Goal: Navigation & Orientation: Find specific page/section

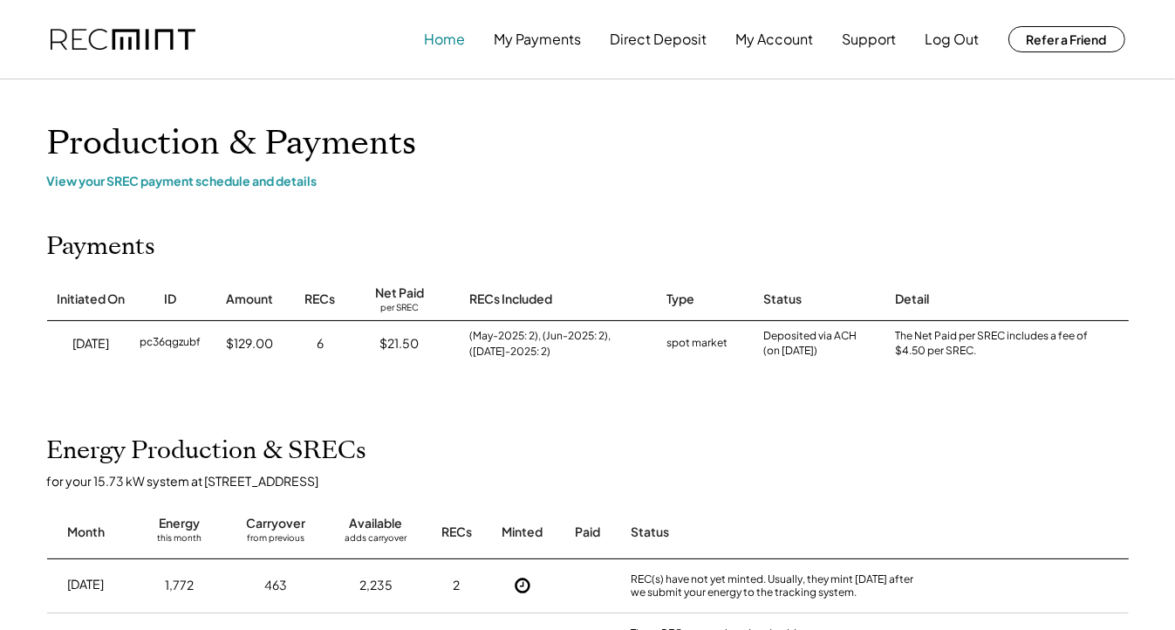
click at [445, 34] on button "Home" at bounding box center [445, 39] width 41 height 35
